Goal: Information Seeking & Learning: Find specific fact

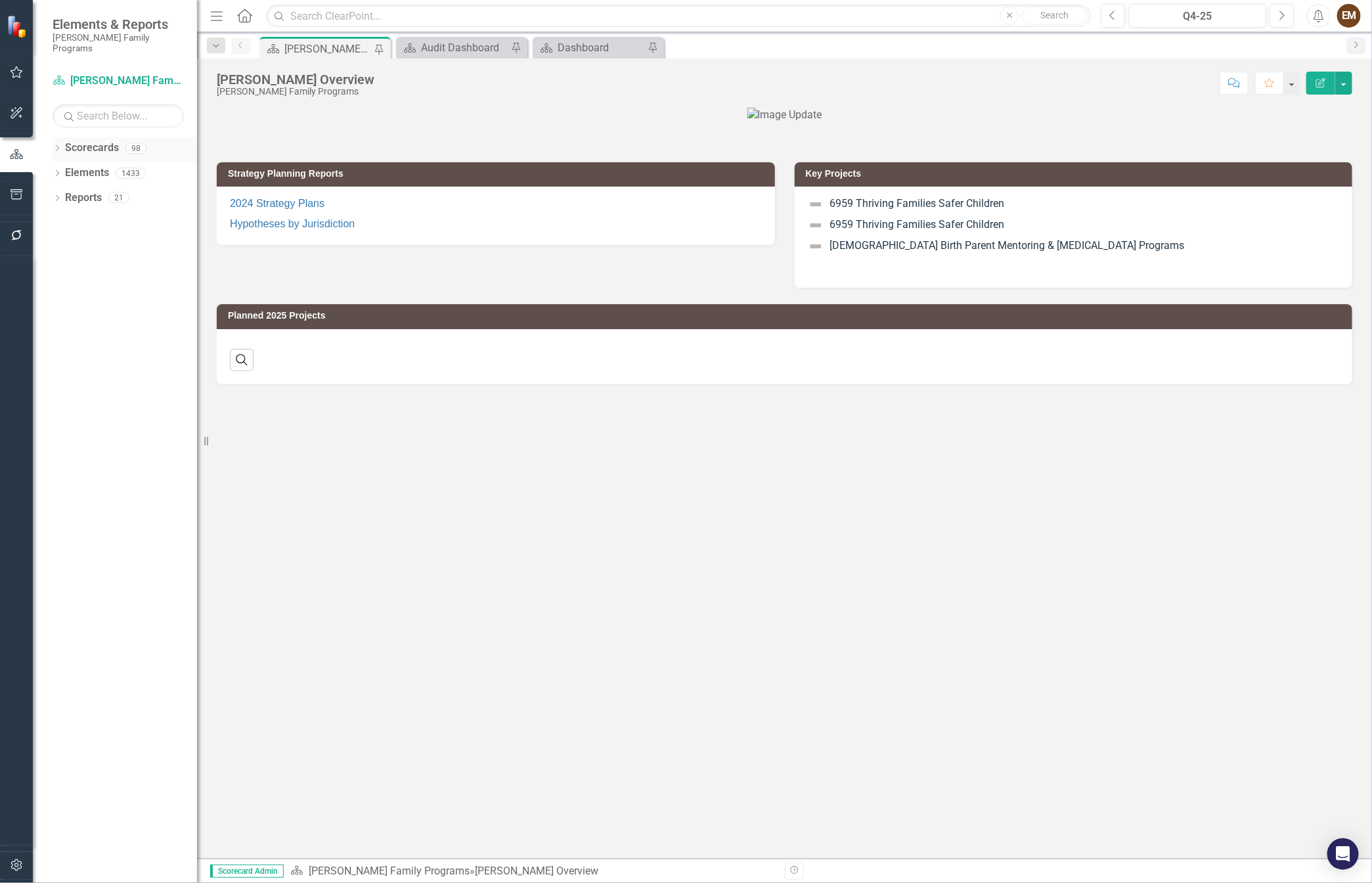
click at [56, 145] on icon "Dropdown" at bounding box center [57, 149] width 9 height 7
click at [65, 169] on icon "Dropdown" at bounding box center [64, 172] width 10 height 8
click at [75, 268] on icon "Dropdown" at bounding box center [77, 272] width 10 height 8
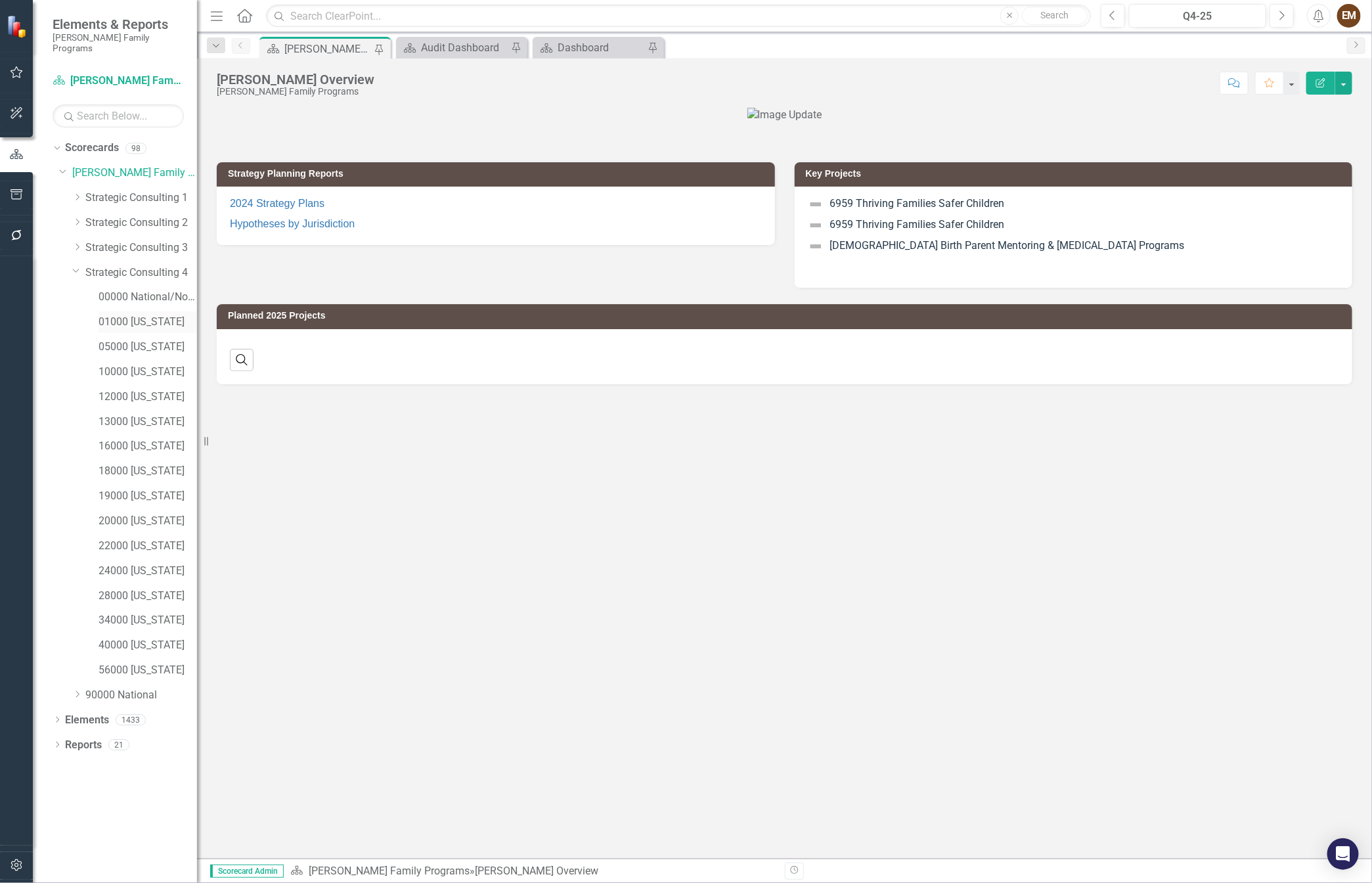
click at [119, 315] on link "01000 [US_STATE]" at bounding box center [148, 323] width 98 height 15
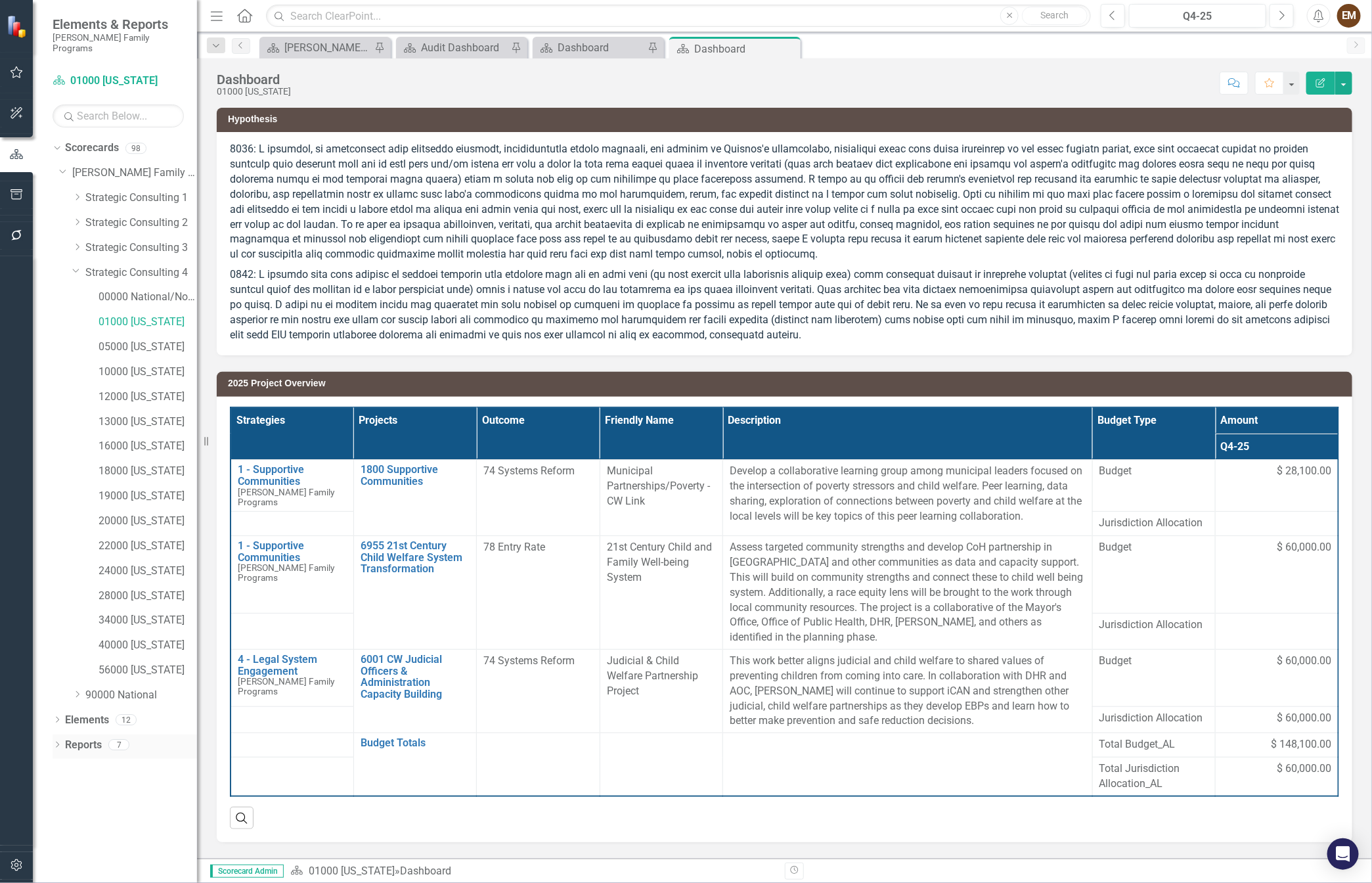
click at [58, 743] on icon "Dropdown" at bounding box center [57, 746] width 9 height 7
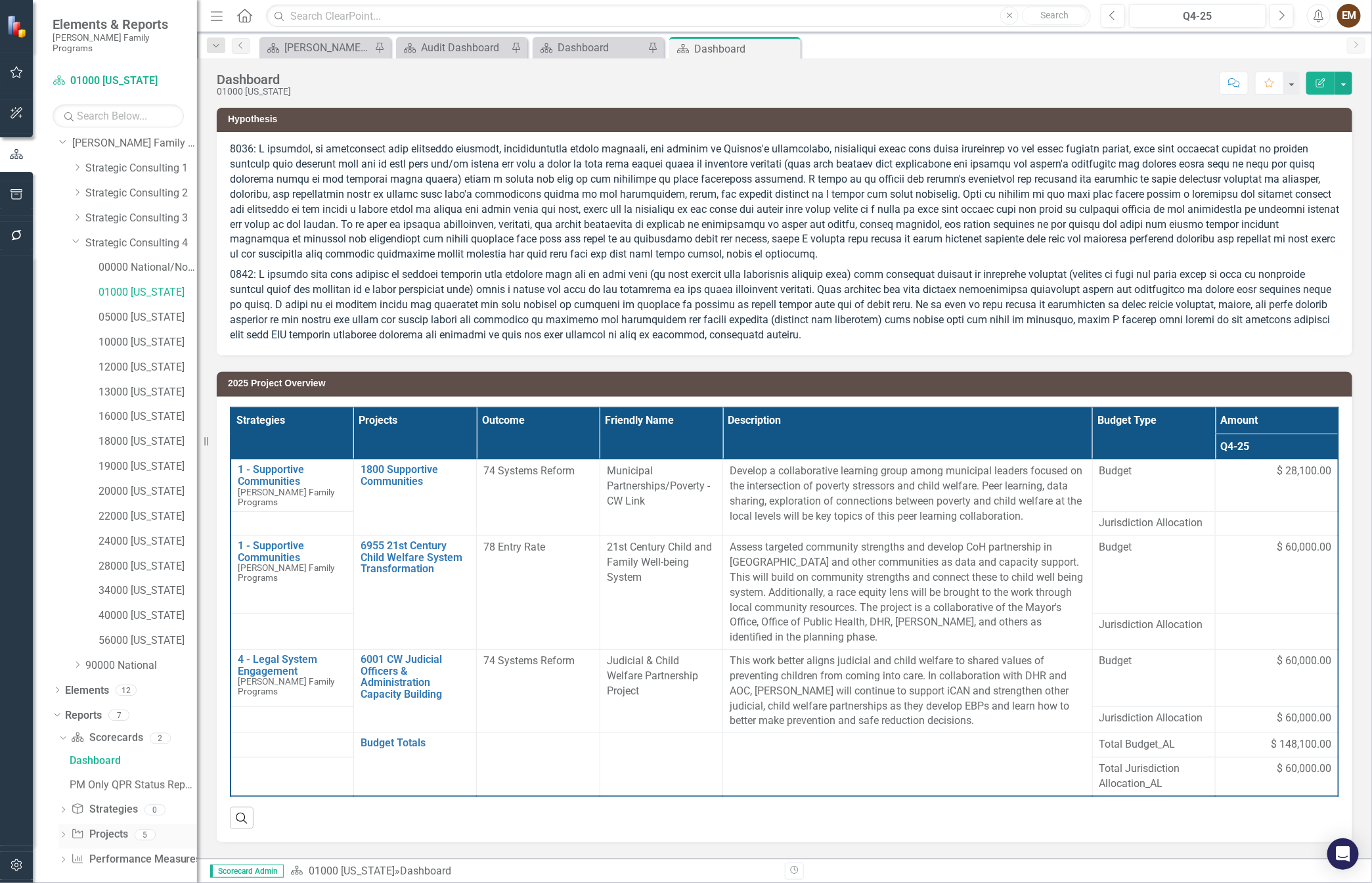
click at [105, 828] on link "Project Projects" at bounding box center [98, 835] width 56 height 15
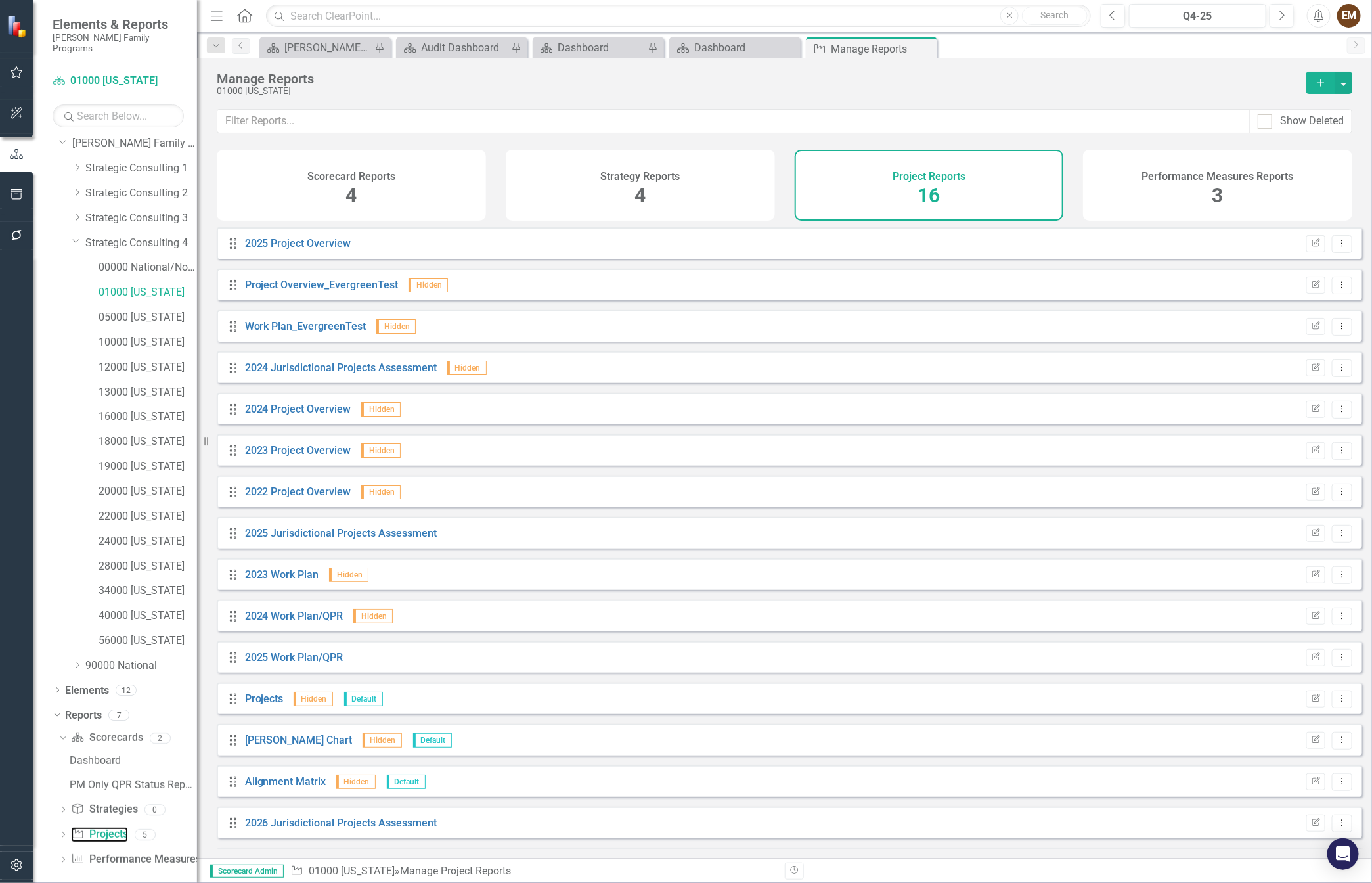
scroll to position [47, 0]
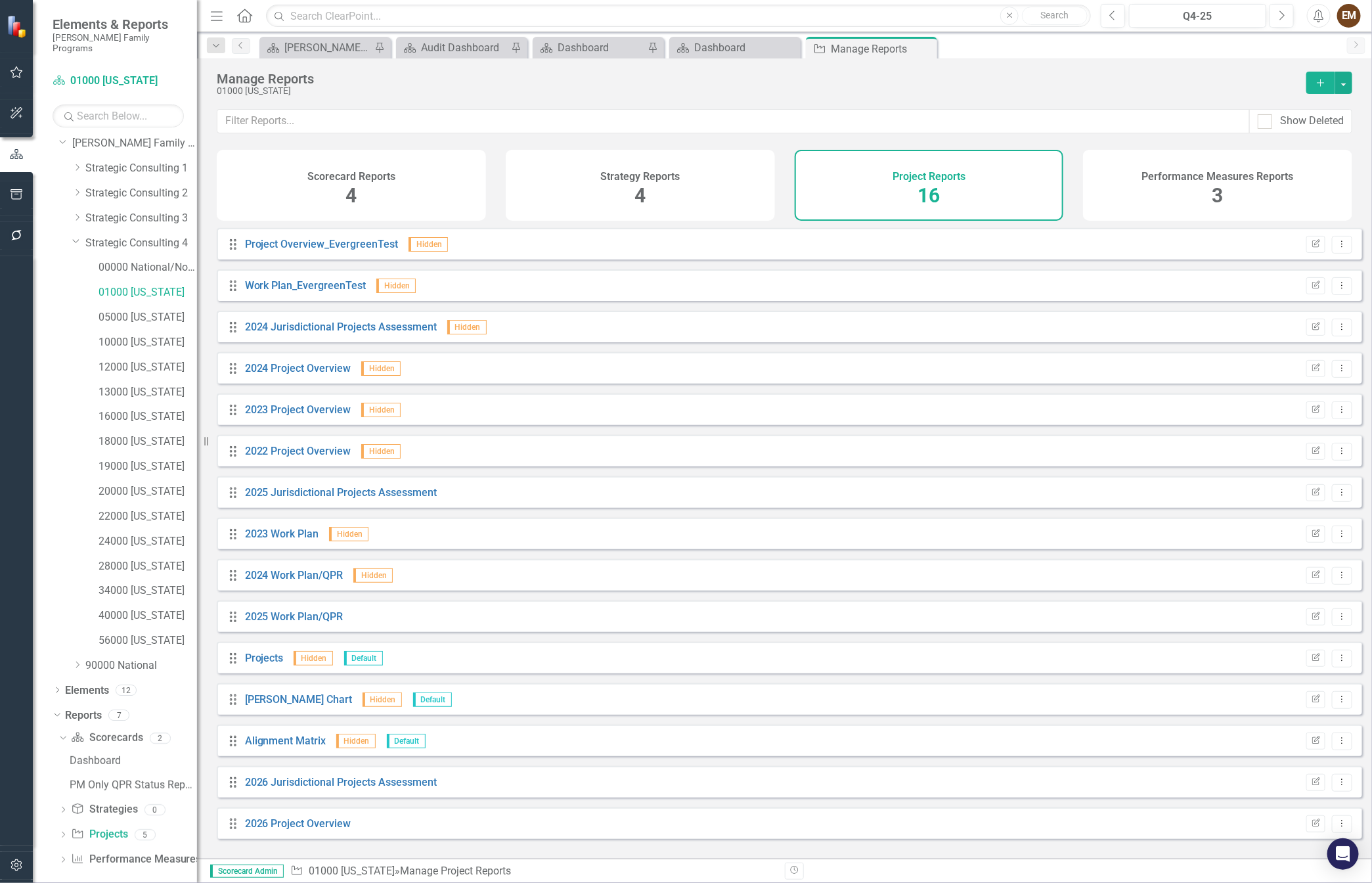
click at [946, 191] on div "Project Reports 16" at bounding box center [930, 186] width 269 height 71
click at [250, 664] on link "Projects" at bounding box center [264, 658] width 38 height 12
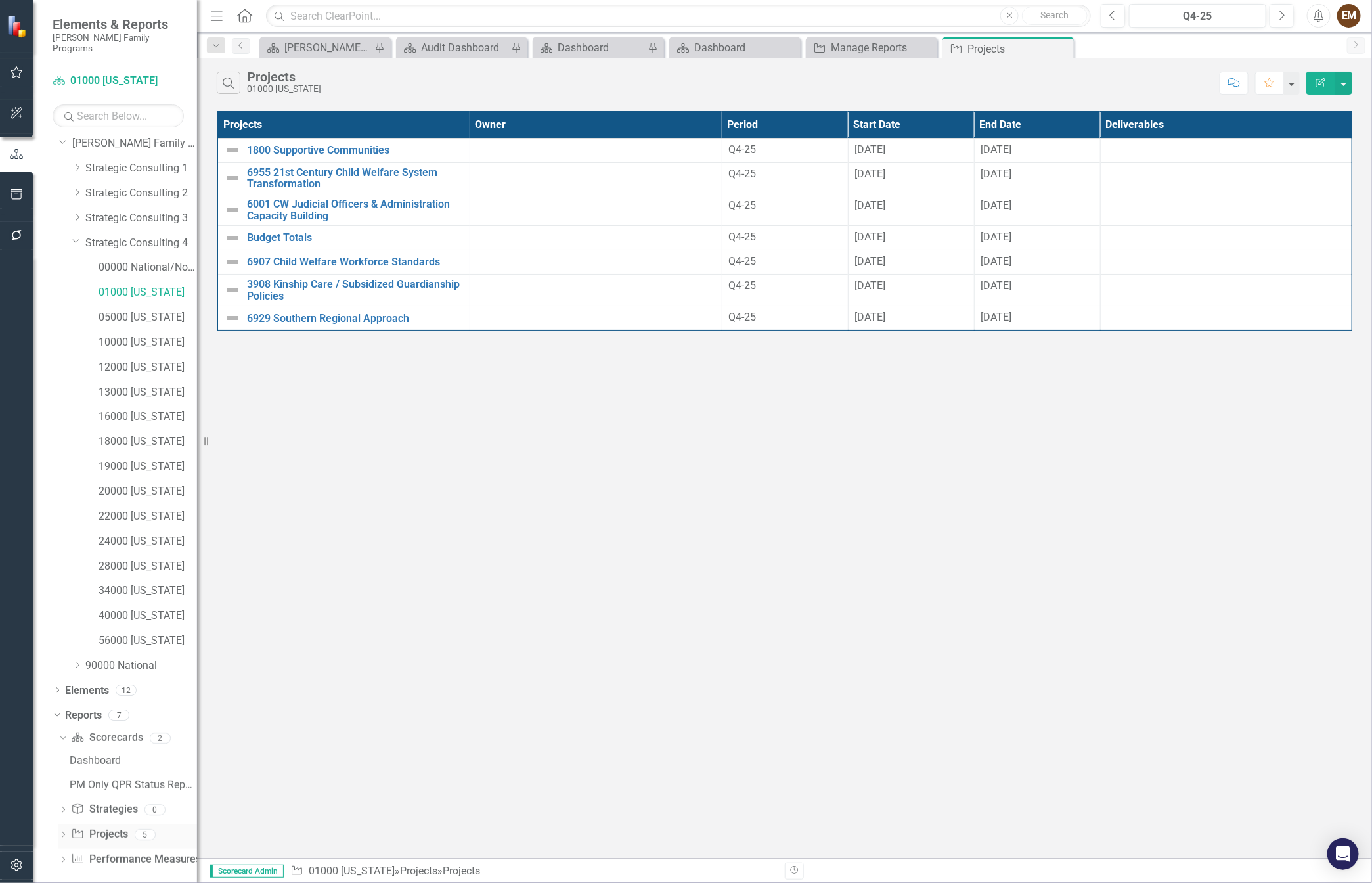
click at [115, 828] on link "Project Projects" at bounding box center [98, 835] width 56 height 15
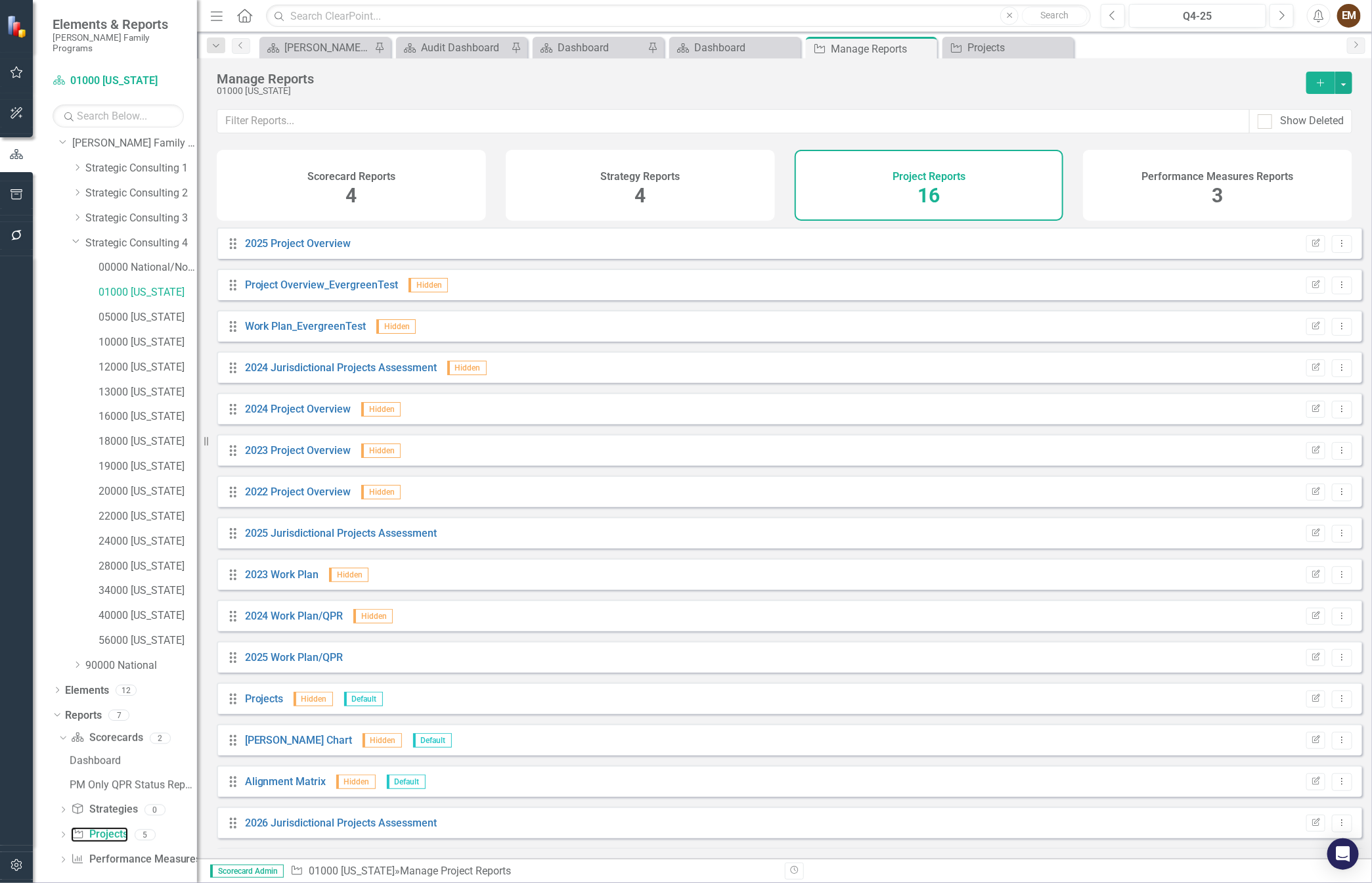
scroll to position [47, 0]
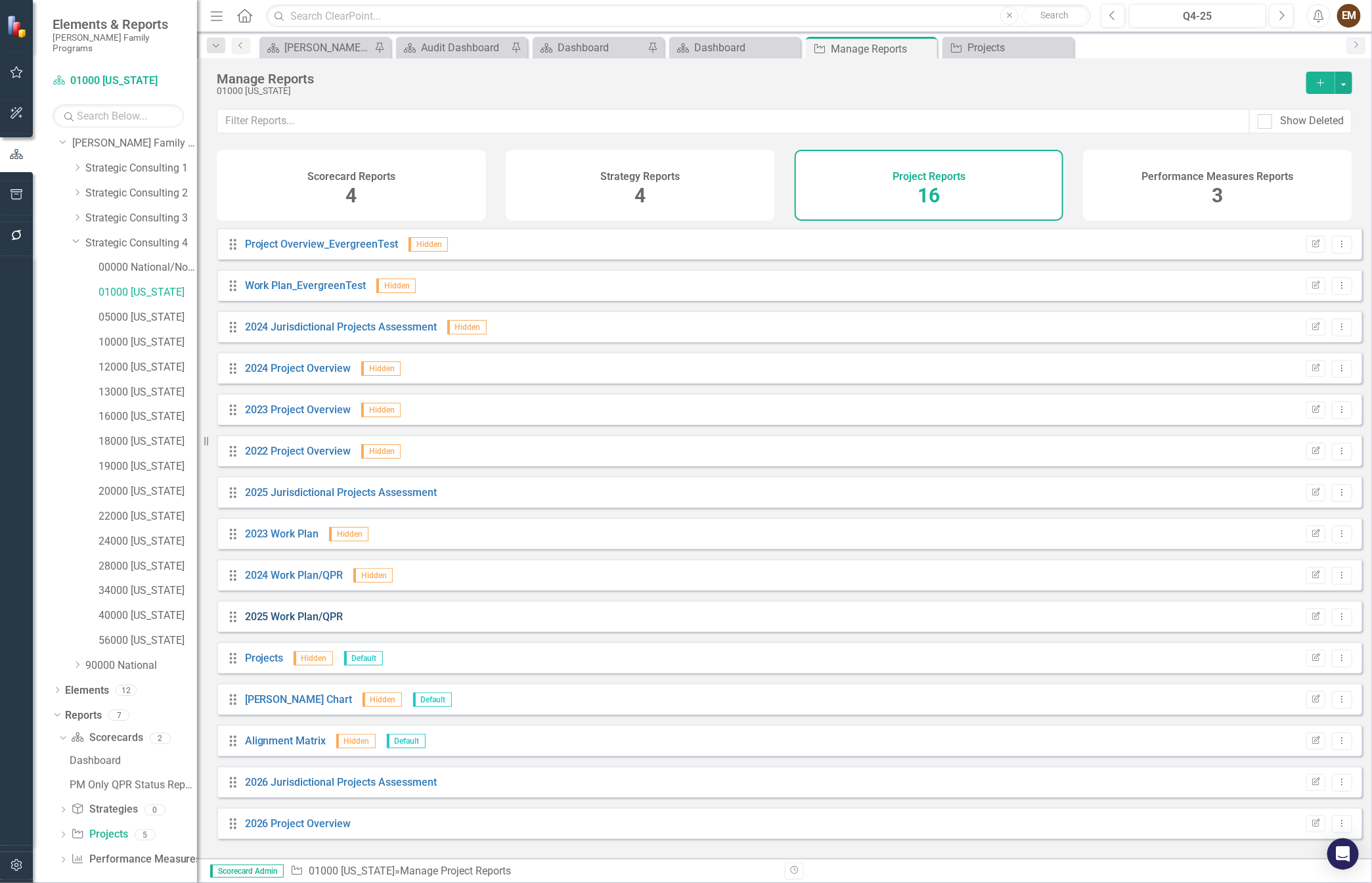
click at [295, 623] on link "2025 Work Plan/QPR" at bounding box center [294, 617] width 98 height 12
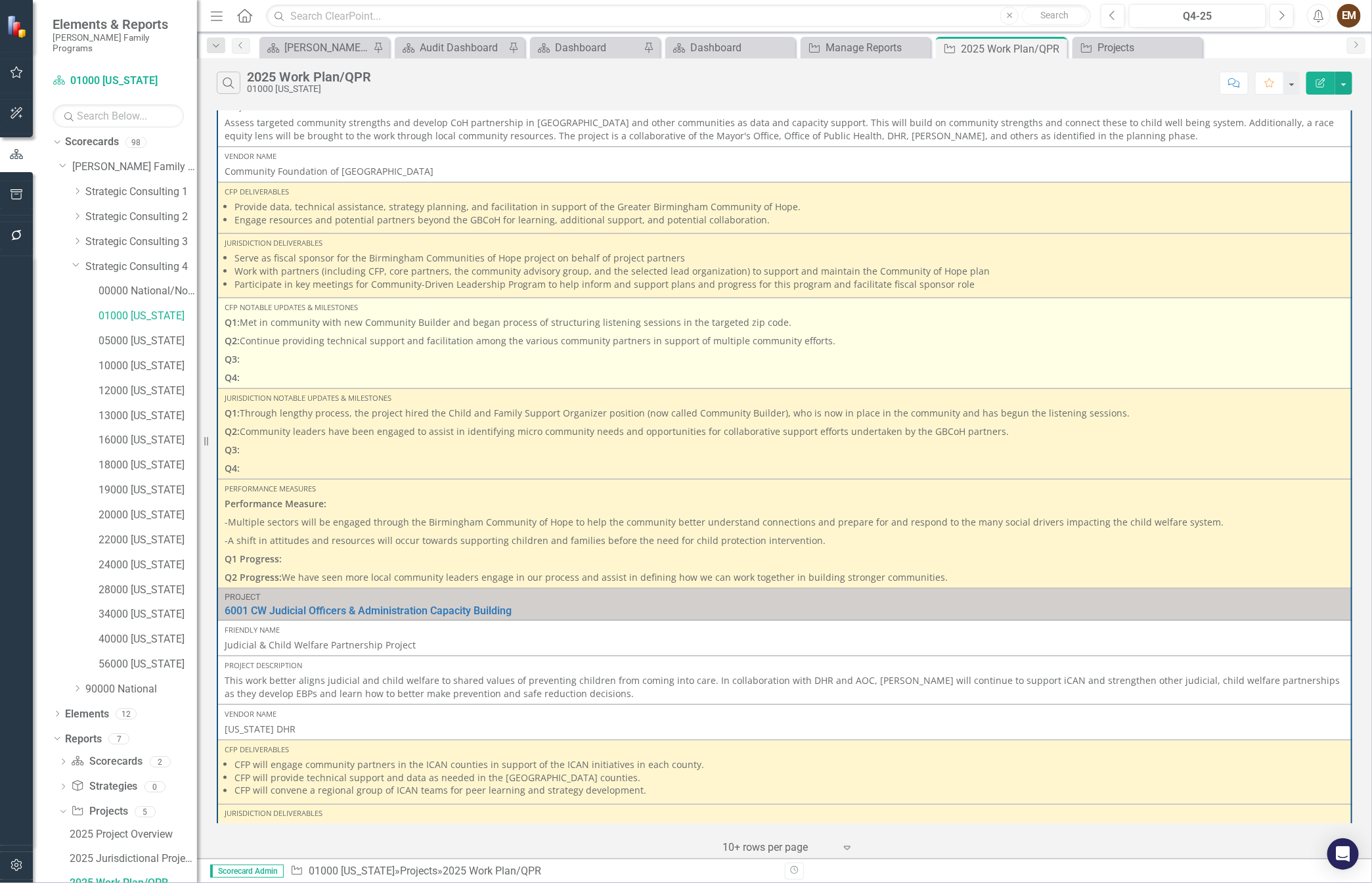
scroll to position [1051, 0]
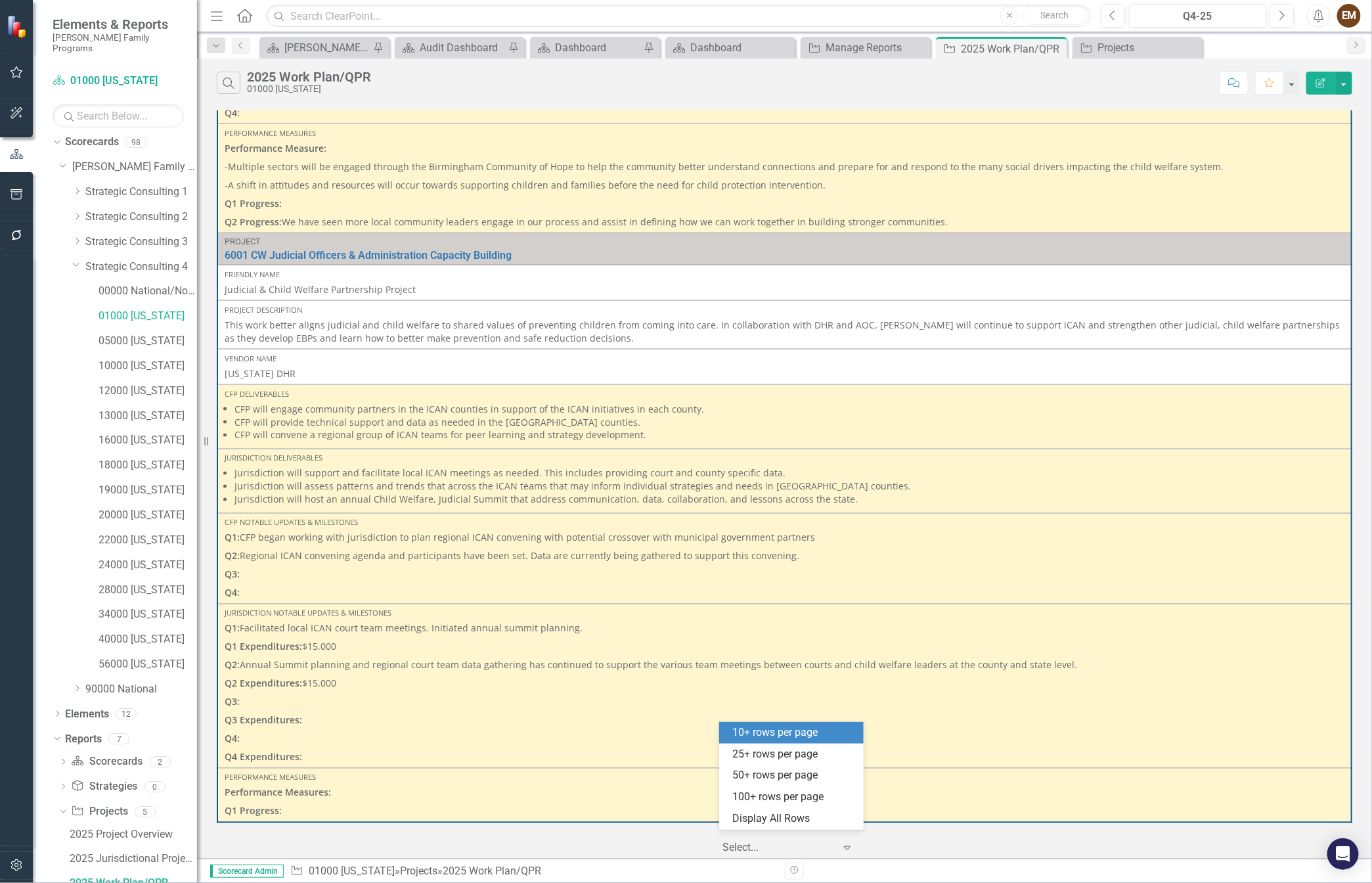
click at [767, 848] on div at bounding box center [778, 848] width 112 height 18
click at [796, 775] on div "50+ rows per page" at bounding box center [794, 776] width 123 height 15
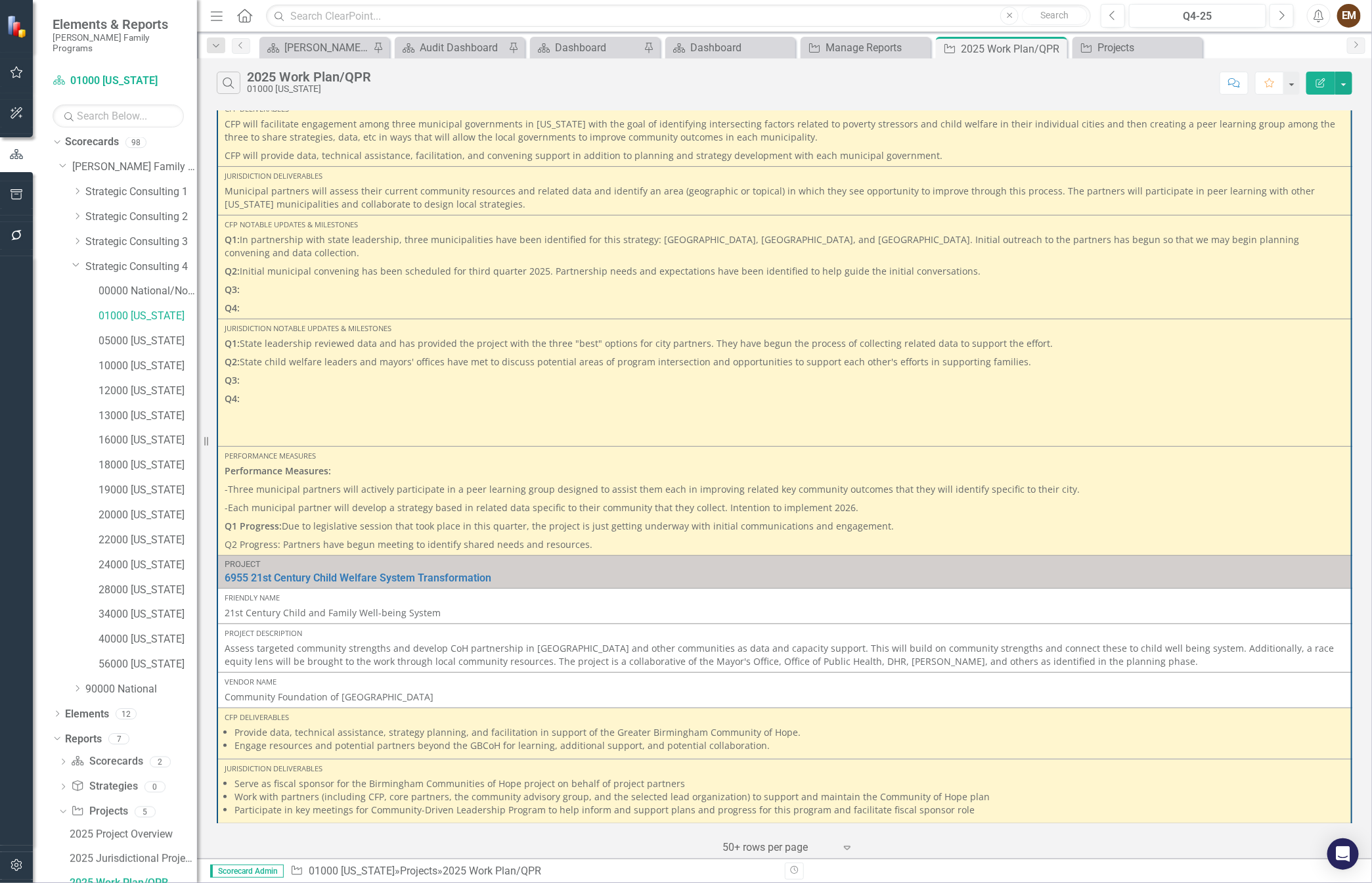
scroll to position [0, 0]
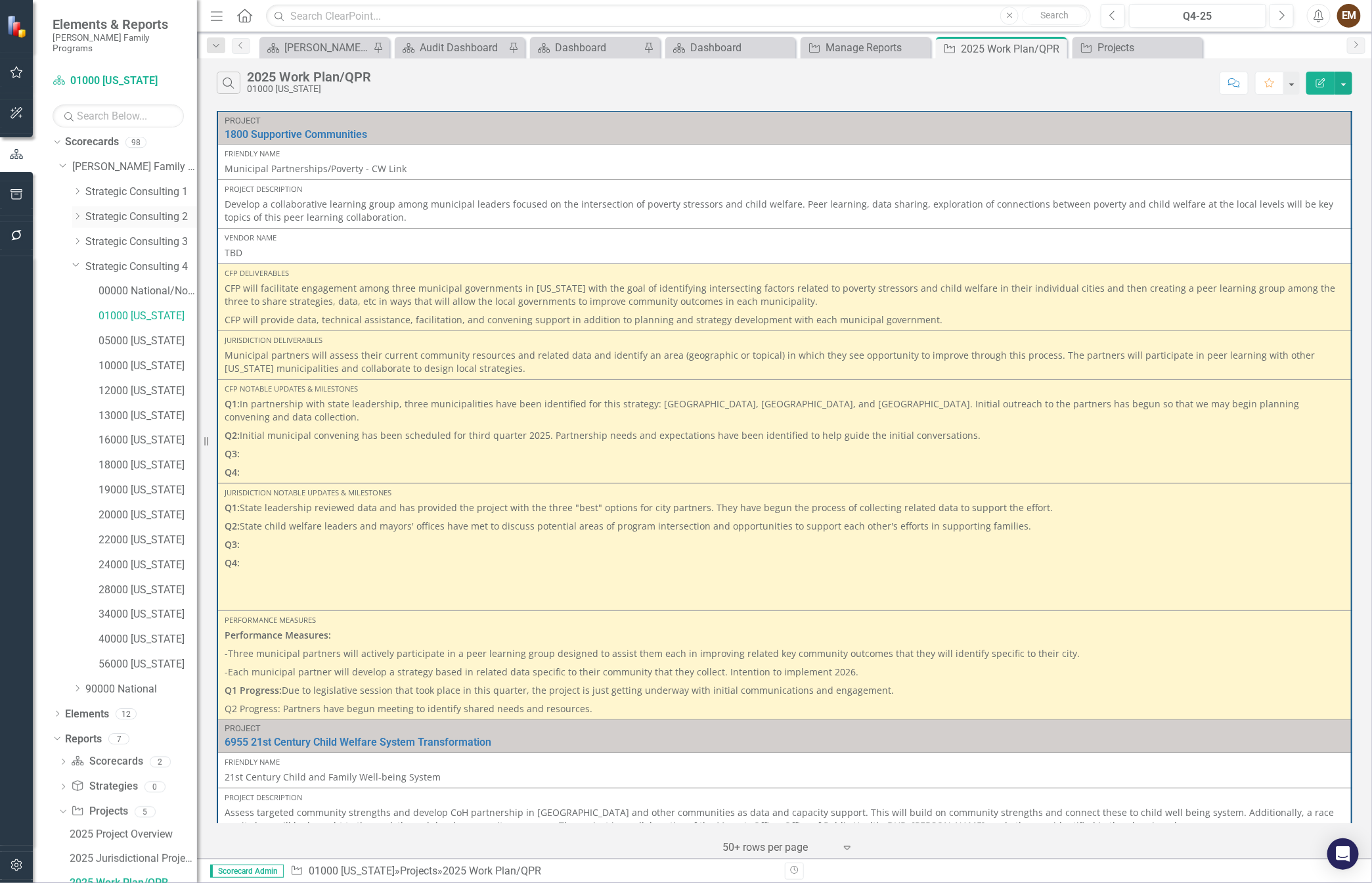
click at [72, 259] on icon "Dropdown" at bounding box center [76, 264] width 8 height 10
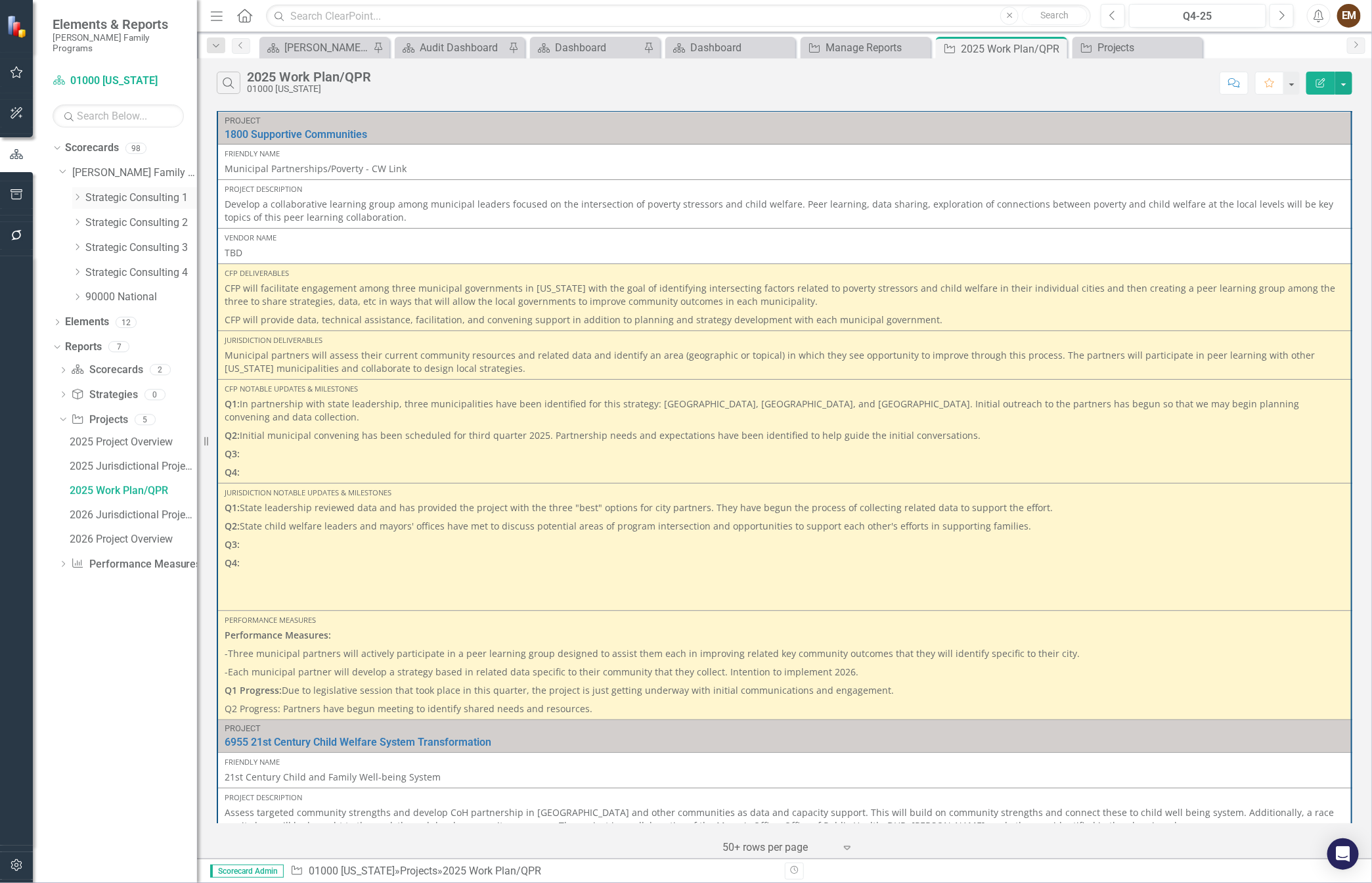
click at [79, 193] on icon "Dropdown" at bounding box center [77, 197] width 10 height 8
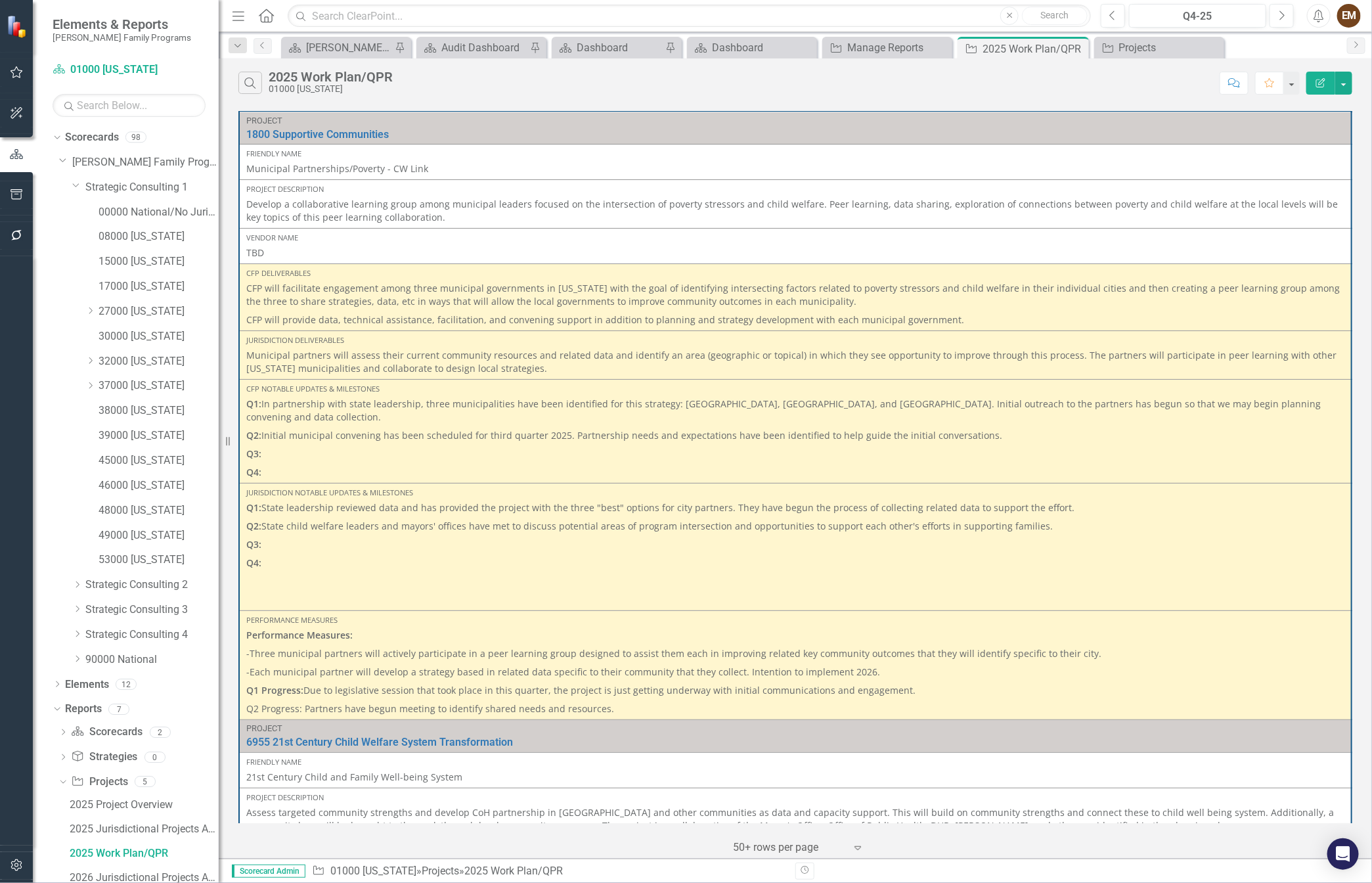
drag, startPoint x: 197, startPoint y: 258, endPoint x: 271, endPoint y: 258, distance: 74.0
click at [229, 258] on div "Resize" at bounding box center [224, 441] width 11 height 883
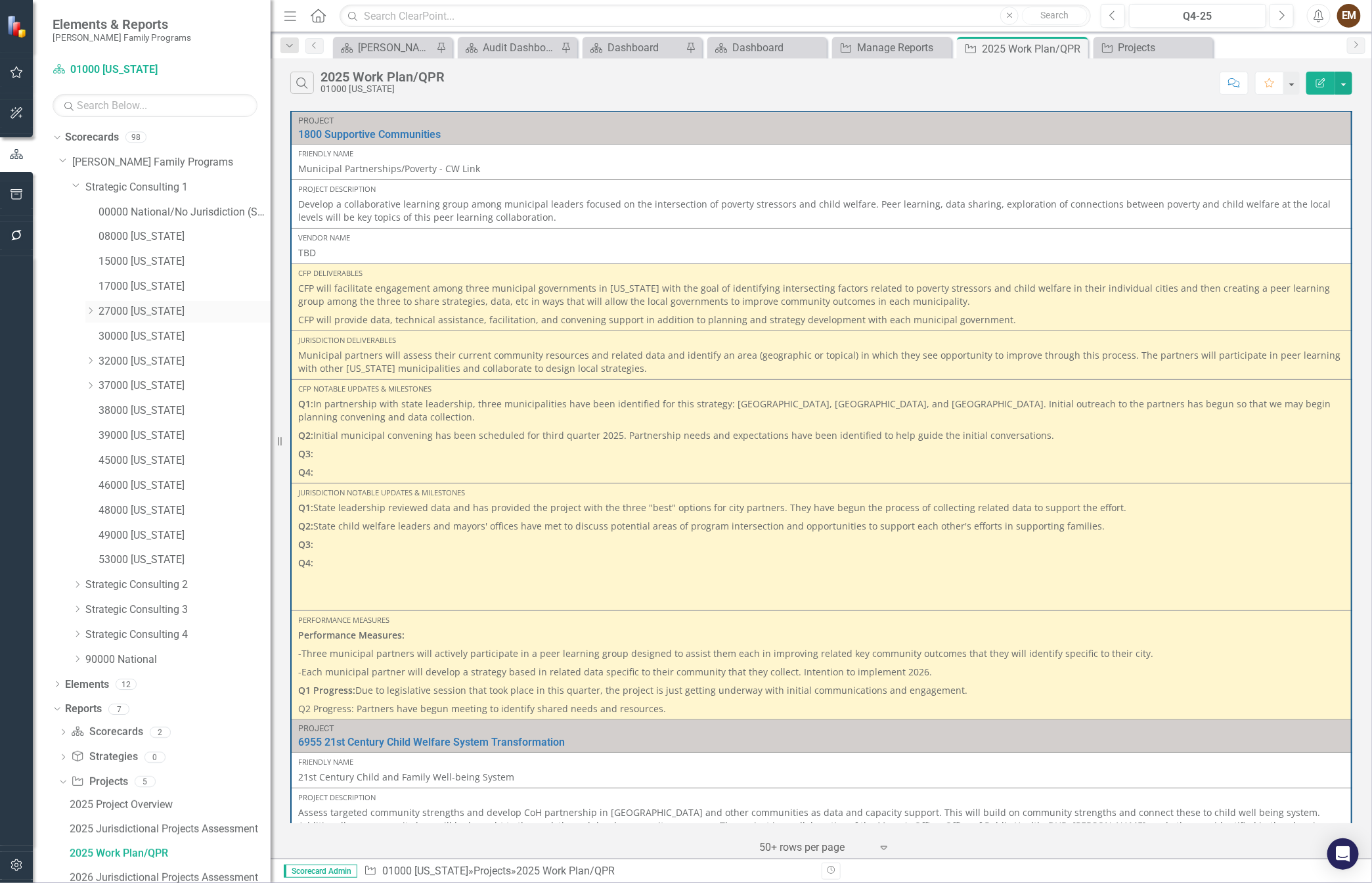
click at [85, 306] on div "Dropdown 27000 [US_STATE]" at bounding box center [178, 312] width 185 height 22
click at [93, 306] on div "Dropdown 27000 [US_STATE]" at bounding box center [178, 312] width 185 height 22
click at [88, 304] on div "Dropdown 27000 [US_STATE]" at bounding box center [178, 312] width 185 height 22
click at [93, 306] on div "Dropdown" at bounding box center [90, 312] width 10 height 12
click at [145, 334] on link "27139 [GEOGRAPHIC_DATA]" at bounding box center [191, 337] width 159 height 15
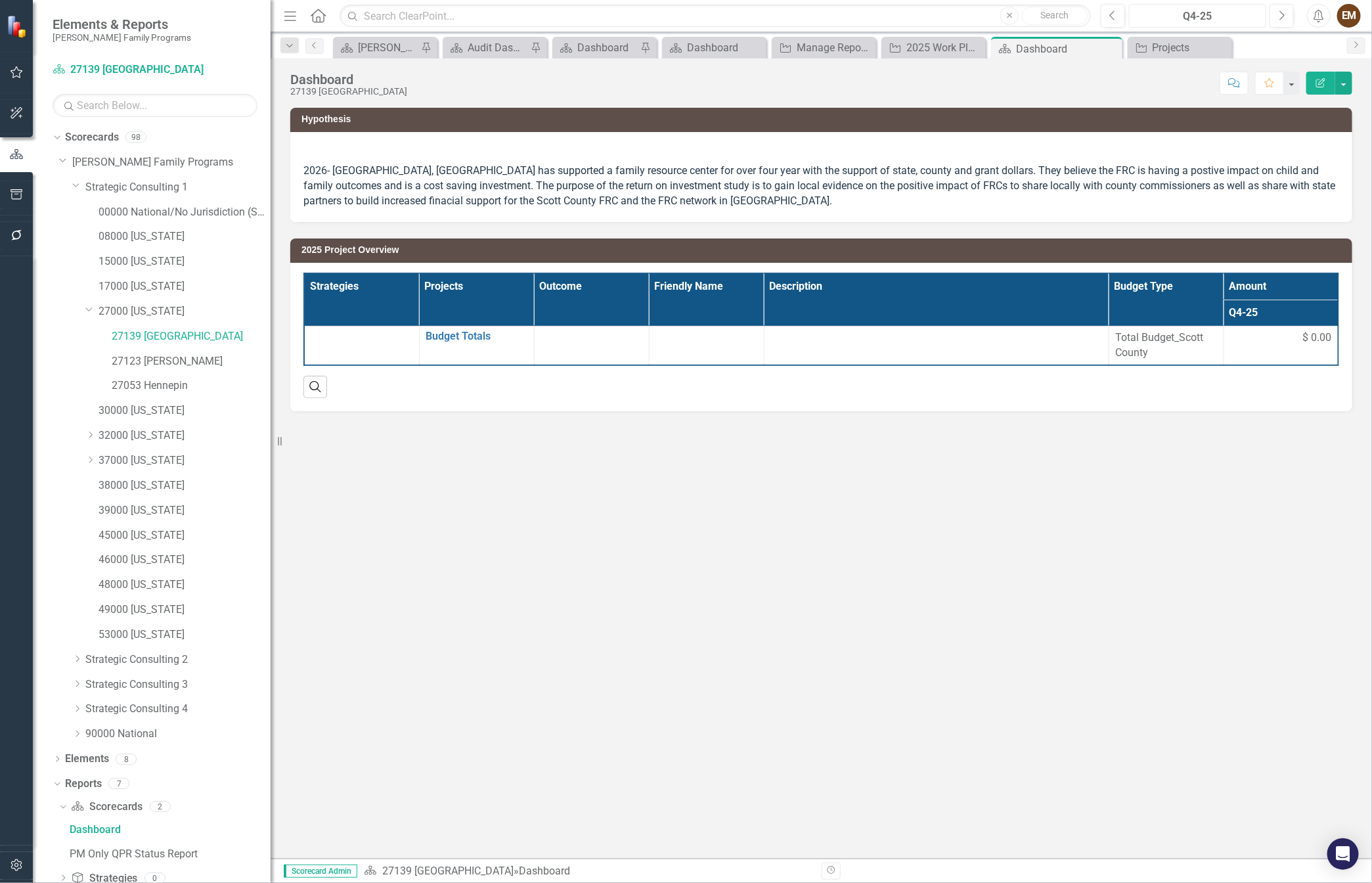
click at [1218, 8] on div "Q4-25" at bounding box center [1197, 16] width 128 height 15
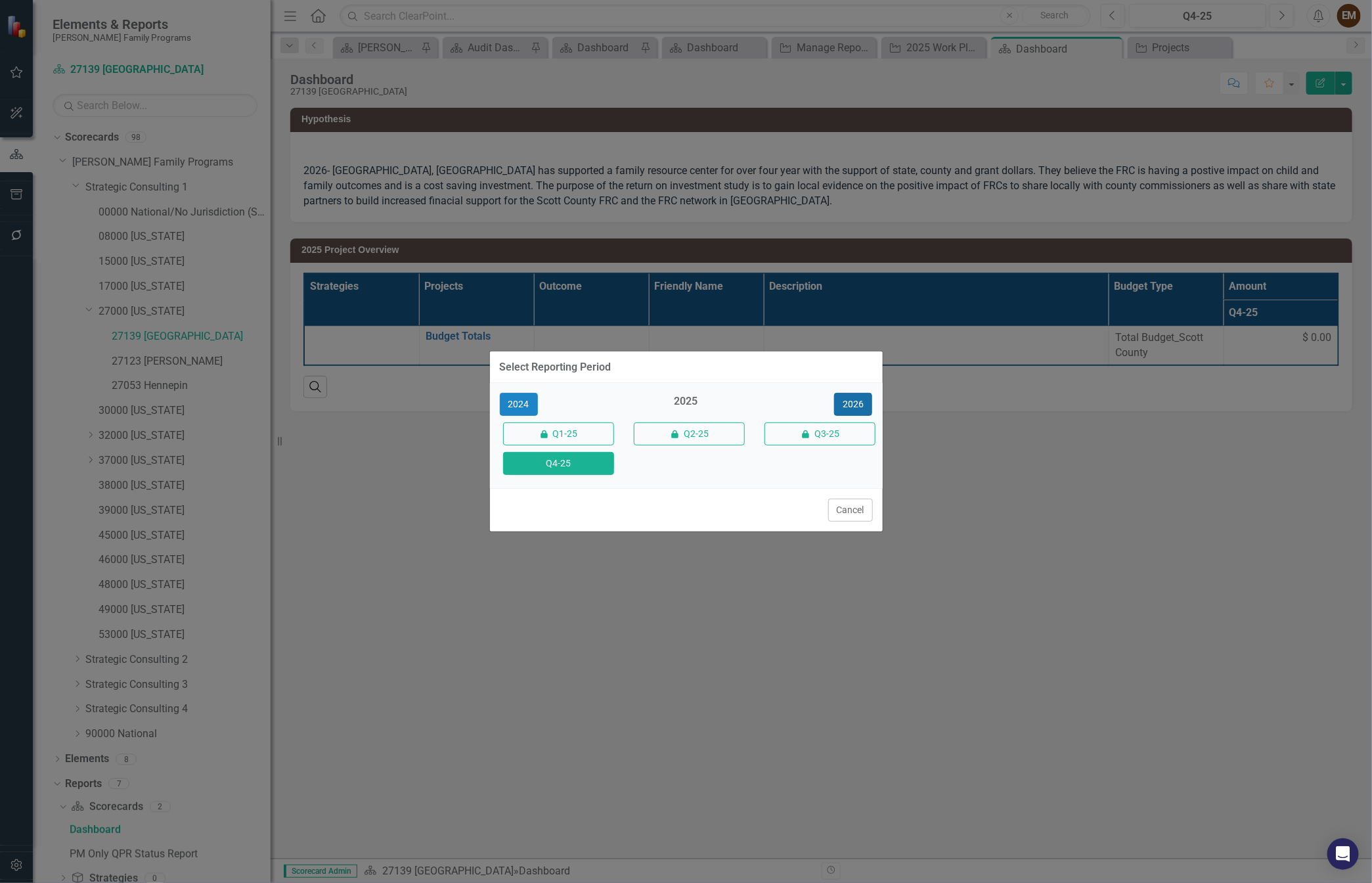
click at [836, 393] on button "2026" at bounding box center [853, 404] width 38 height 23
click at [566, 457] on button "Q4-26" at bounding box center [559, 463] width 111 height 23
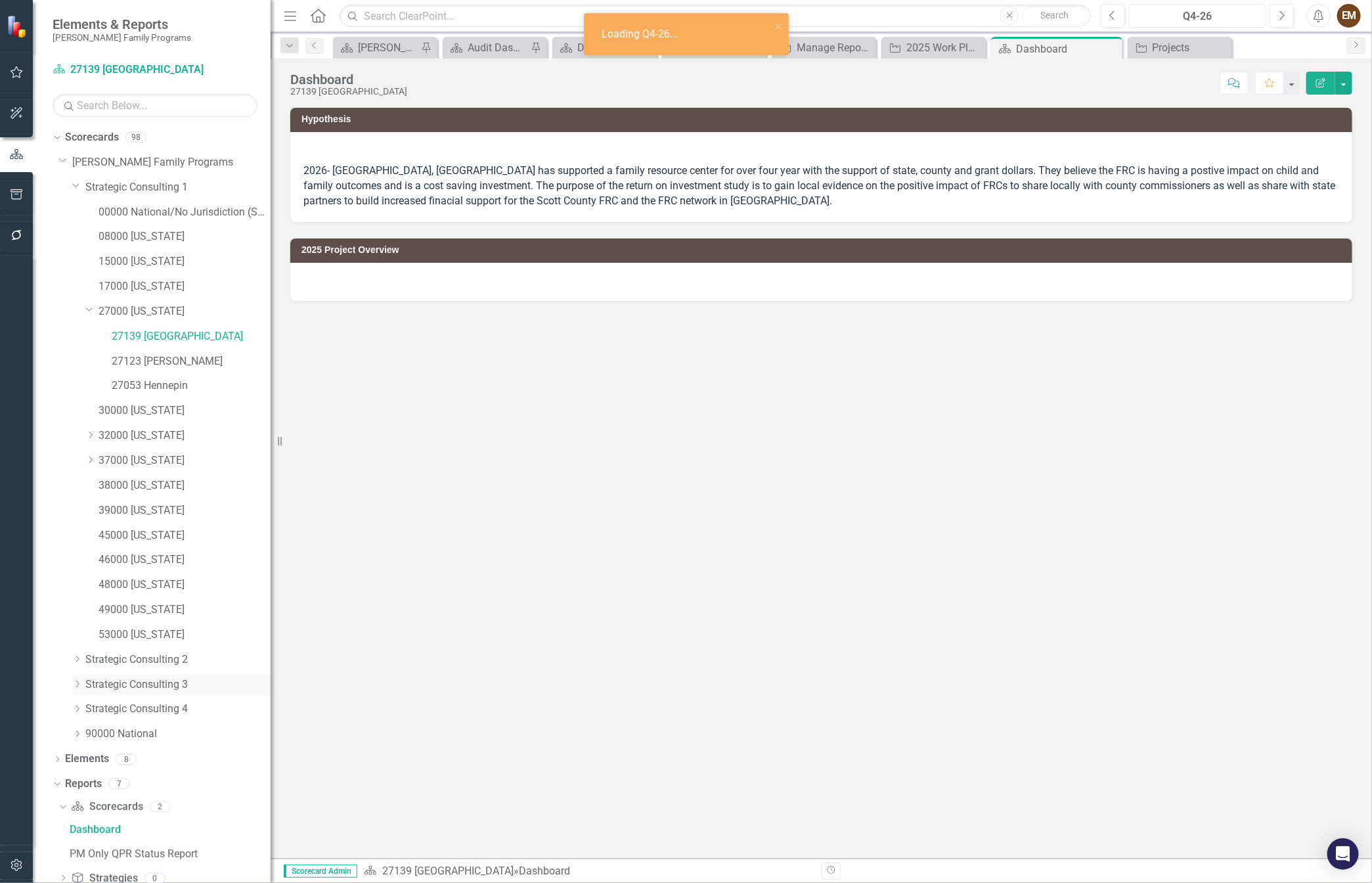
scroll to position [79, 0]
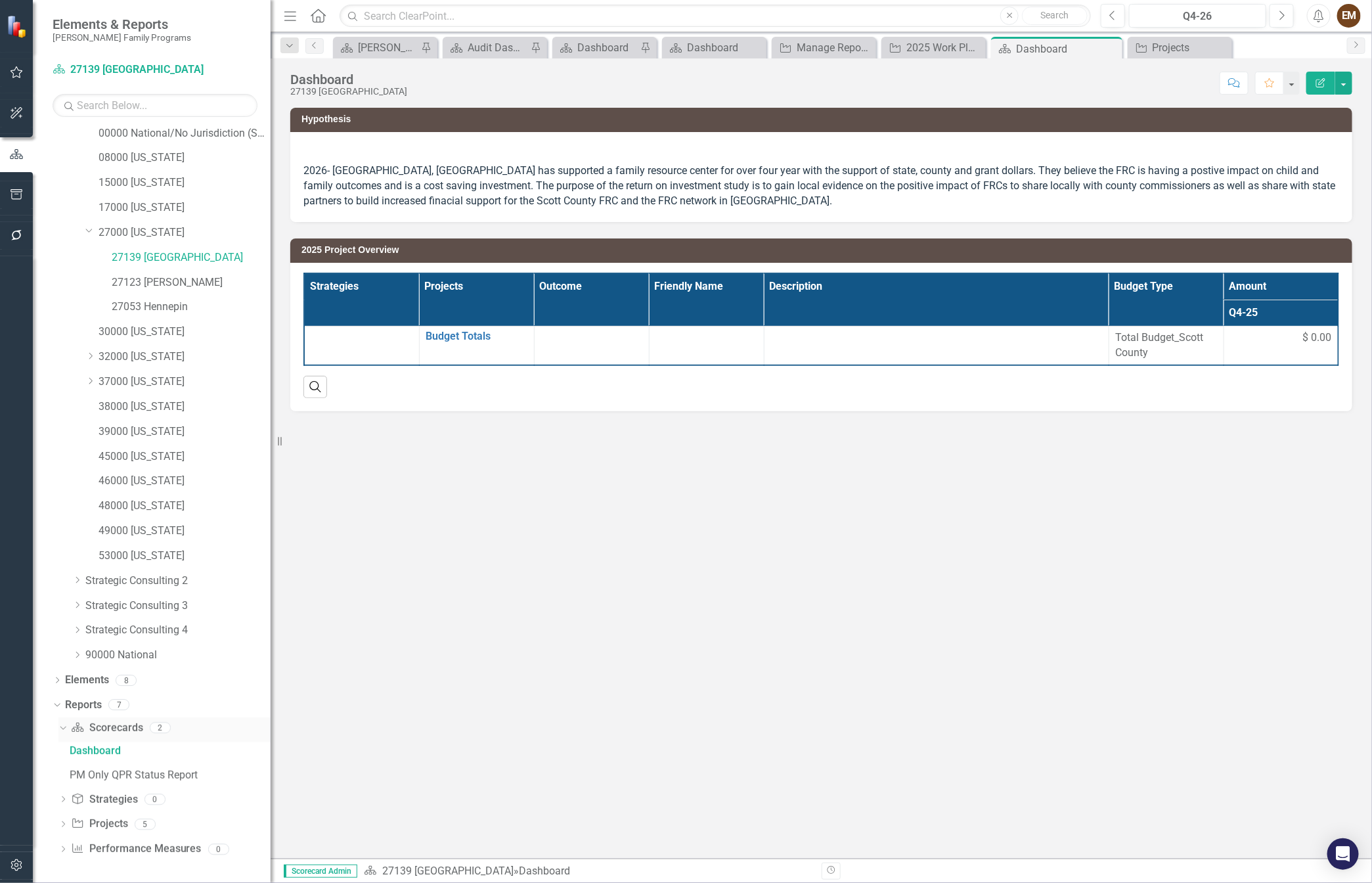
click at [65, 724] on div "Dropdown" at bounding box center [61, 727] width 12 height 9
click at [64, 824] on icon at bounding box center [63, 824] width 3 height 6
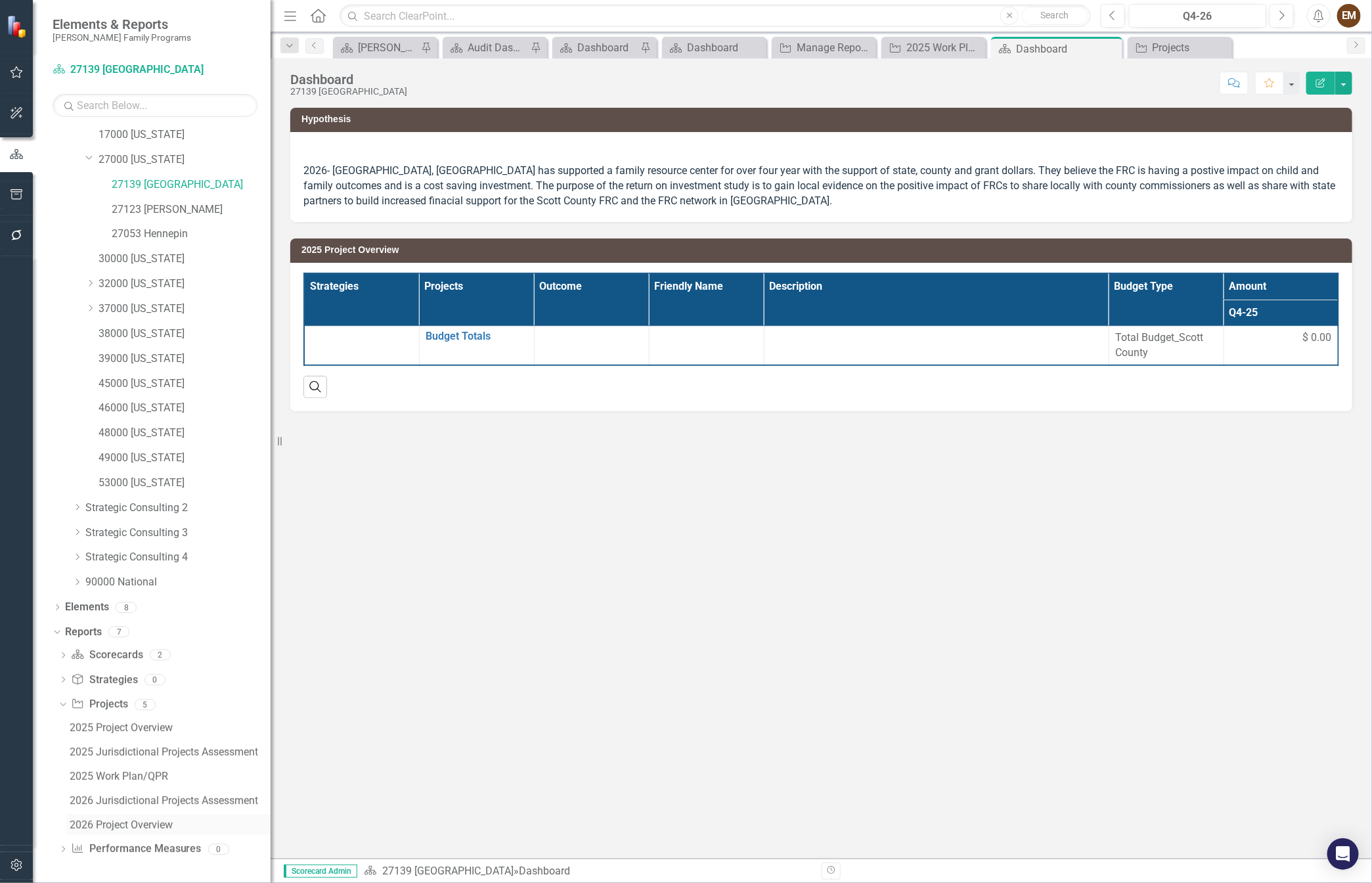
click at [117, 821] on div "2026 Project Overview" at bounding box center [169, 824] width 201 height 12
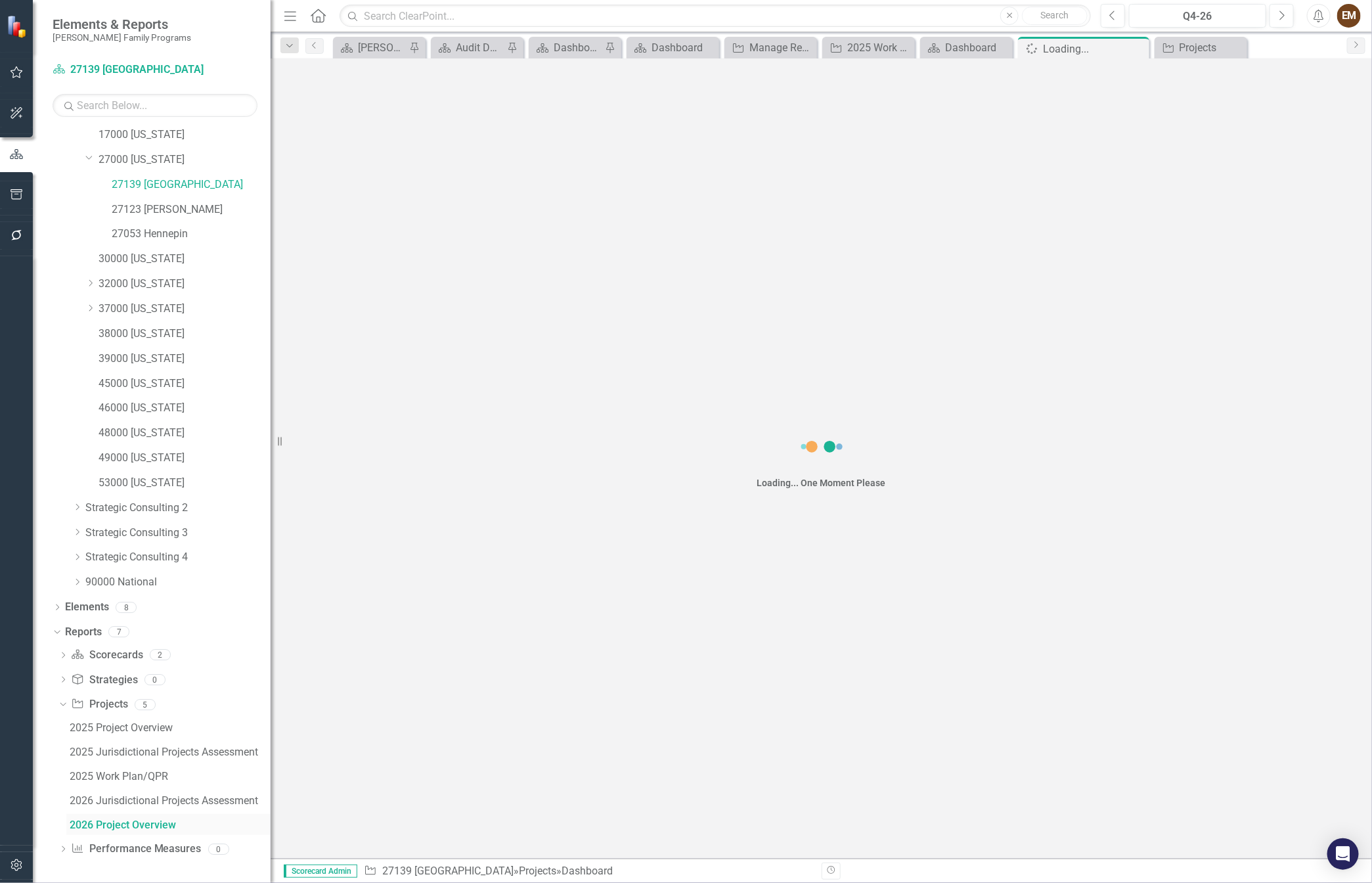
scroll to position [105, 0]
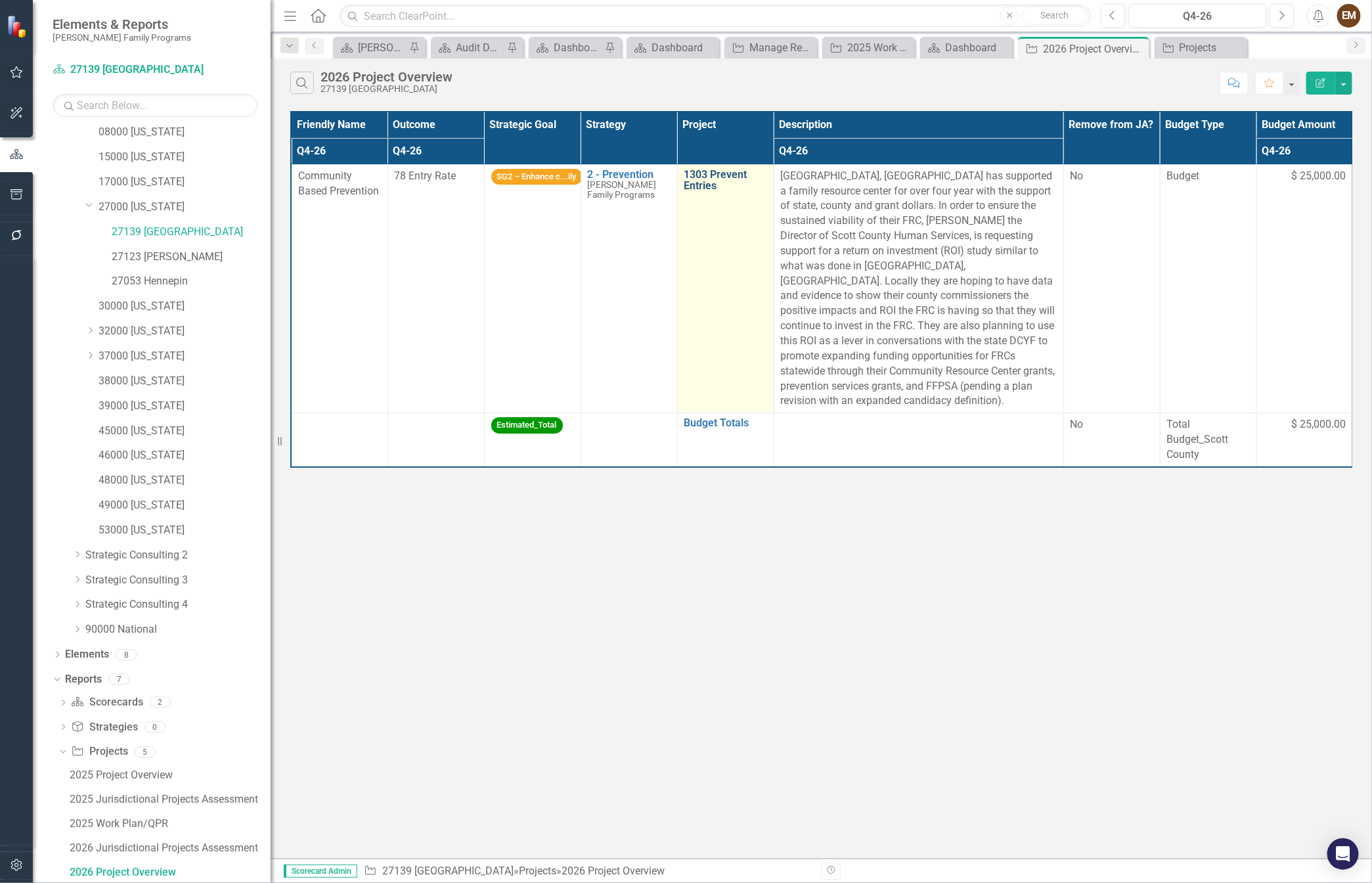
click at [693, 189] on link "1303 Prevent Entries" at bounding box center [726, 180] width 83 height 23
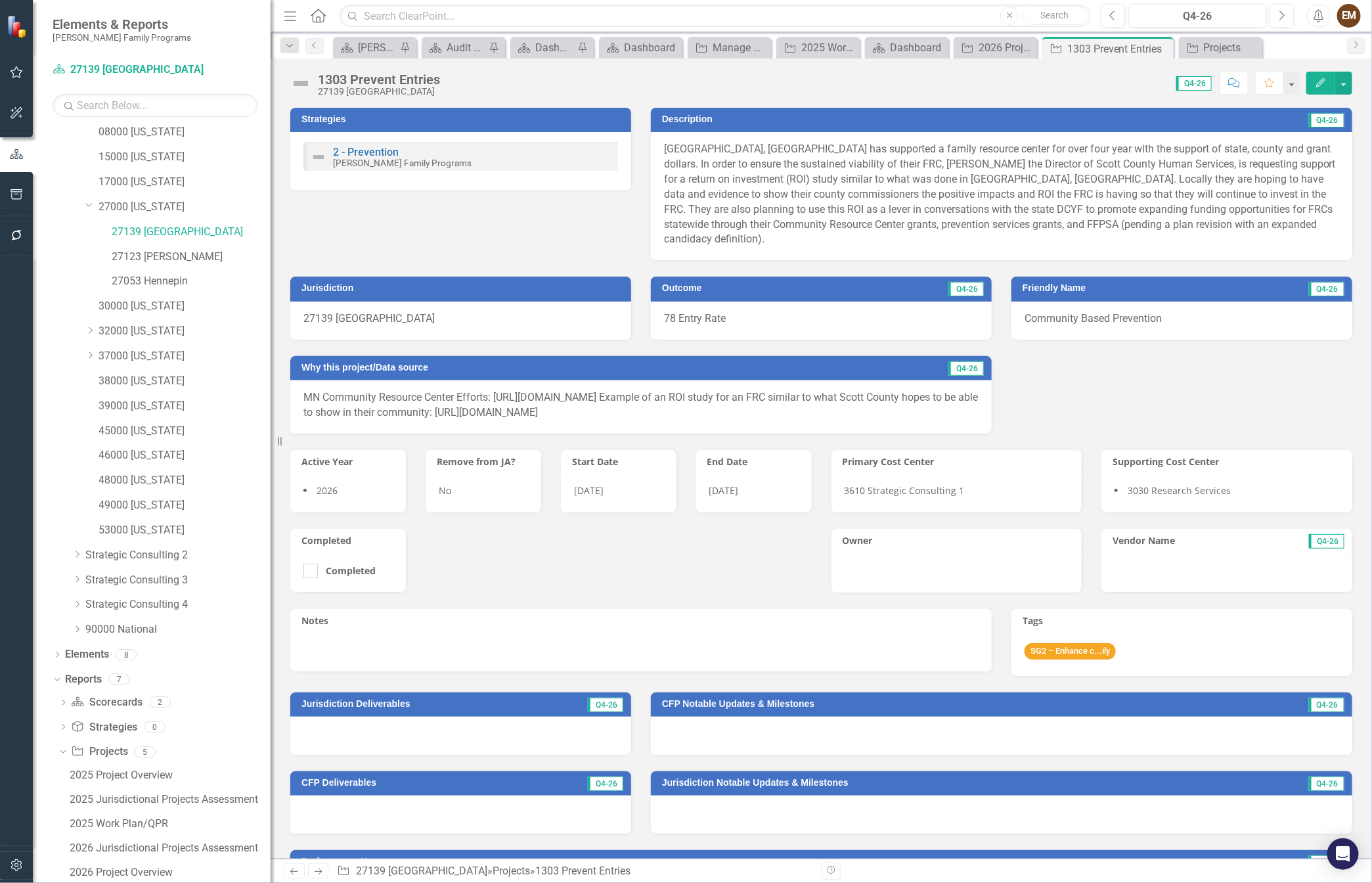
click at [725, 213] on p "[GEOGRAPHIC_DATA], [GEOGRAPHIC_DATA] has supported a family resource center for…" at bounding box center [1001, 194] width 675 height 105
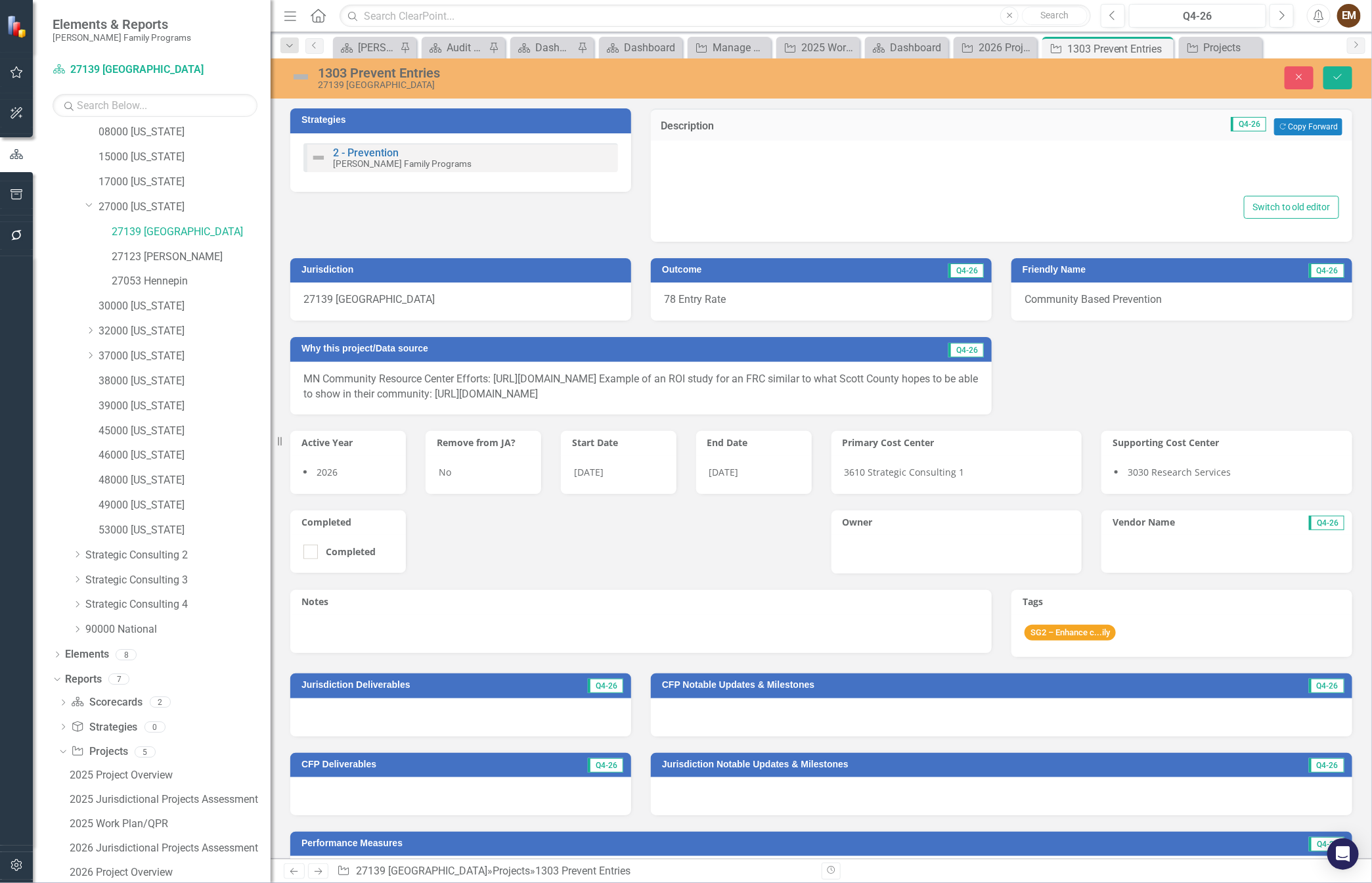
type textarea "<p>[GEOGRAPHIC_DATA], [GEOGRAPHIC_DATA] has supported a family resource center …"
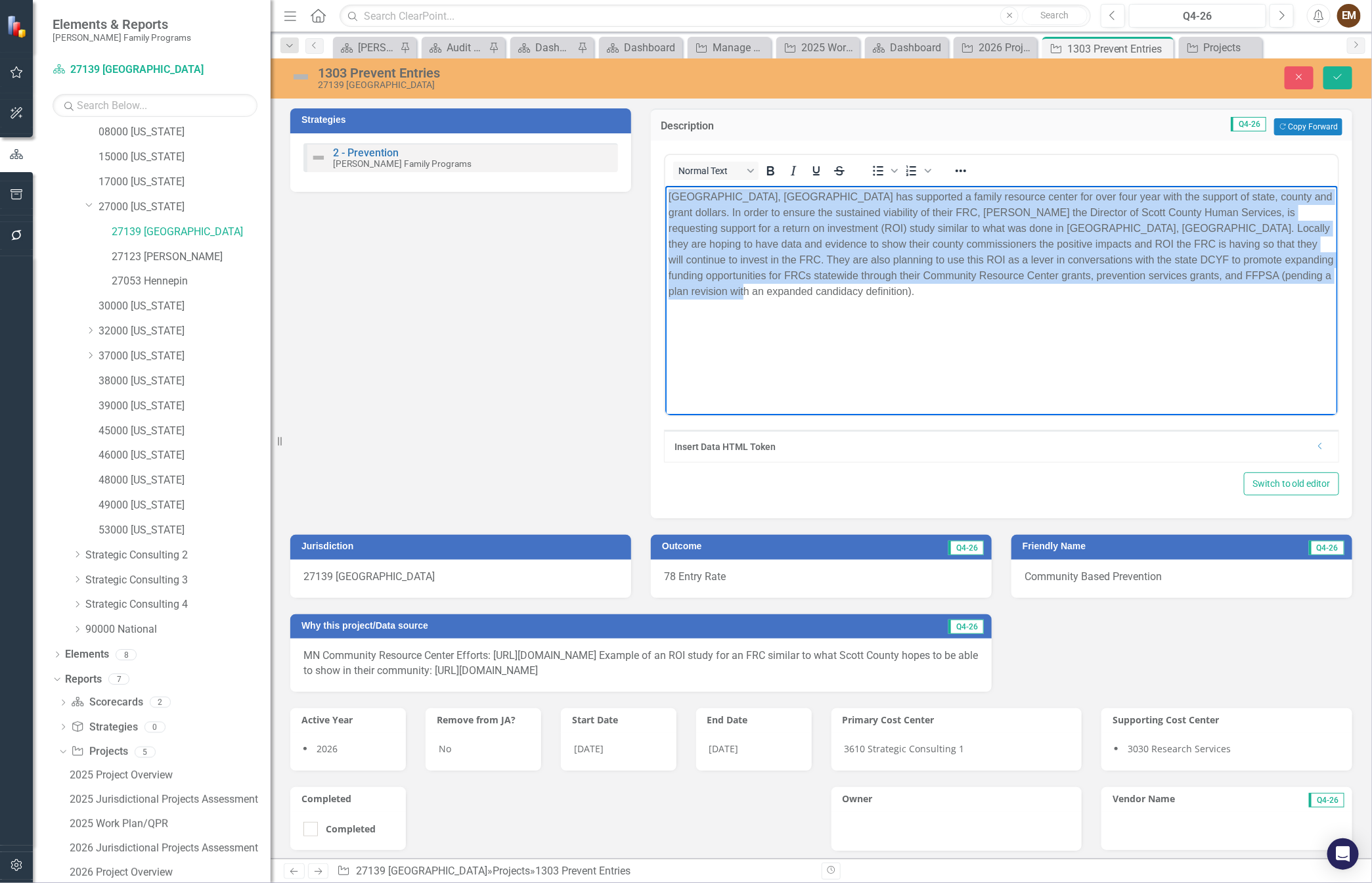
drag, startPoint x: 1010, startPoint y: 339, endPoint x: 646, endPoint y: 168, distance: 402.2
click at [665, 186] on html "[GEOGRAPHIC_DATA], [GEOGRAPHIC_DATA] has supported a family resource center for…" at bounding box center [1001, 285] width 673 height 197
copy p "[GEOGRAPHIC_DATA], [GEOGRAPHIC_DATA] has supported a family resource center for…"
drag, startPoint x: 1209, startPoint y: 366, endPoint x: 994, endPoint y: 249, distance: 244.8
copy p "[GEOGRAPHIC_DATA], [GEOGRAPHIC_DATA] has supported a family resource center for…"
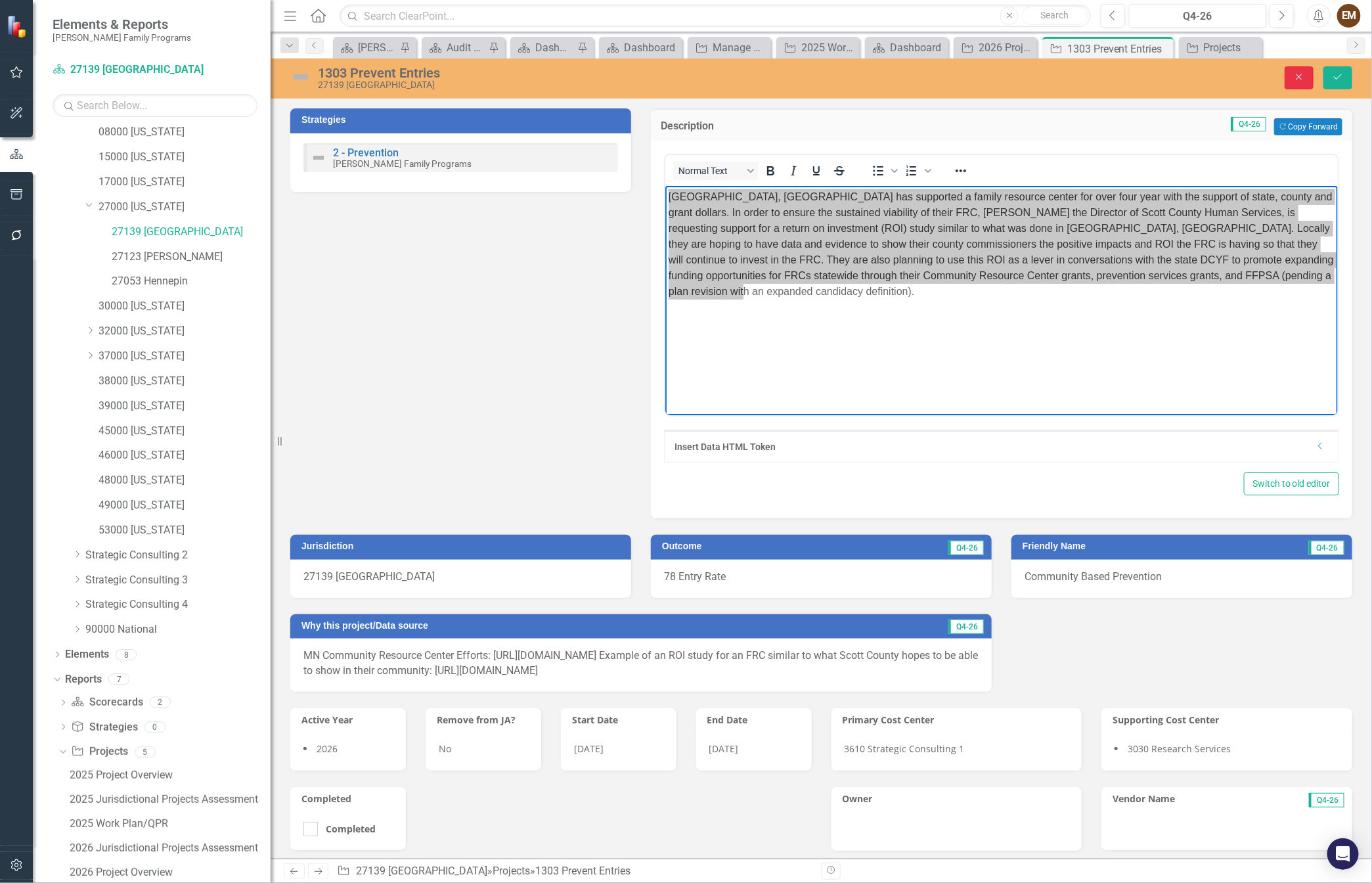
click at [1285, 78] on button "Close" at bounding box center [1300, 78] width 29 height 23
